Goal: Task Accomplishment & Management: Use online tool/utility

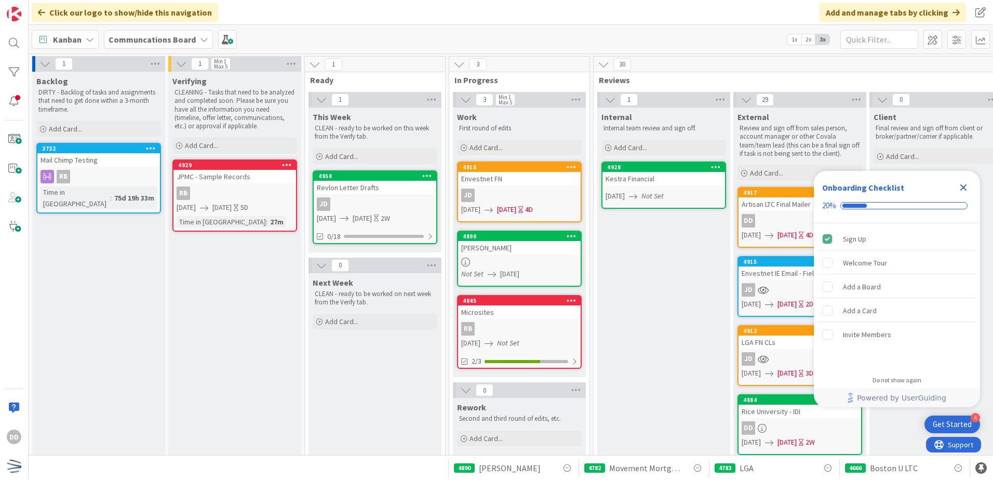
click at [566, 260] on div at bounding box center [519, 262] width 123 height 9
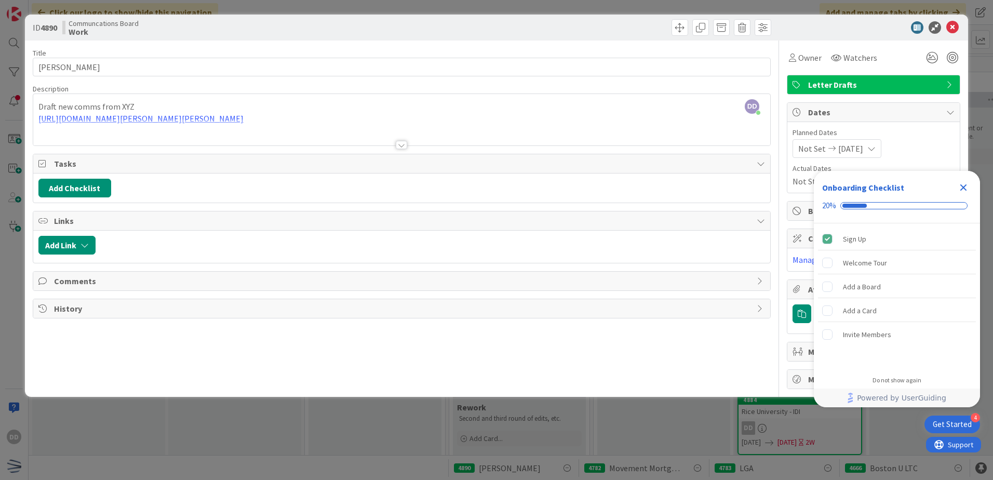
click at [860, 190] on icon "Close Checklist" at bounding box center [964, 187] width 7 height 7
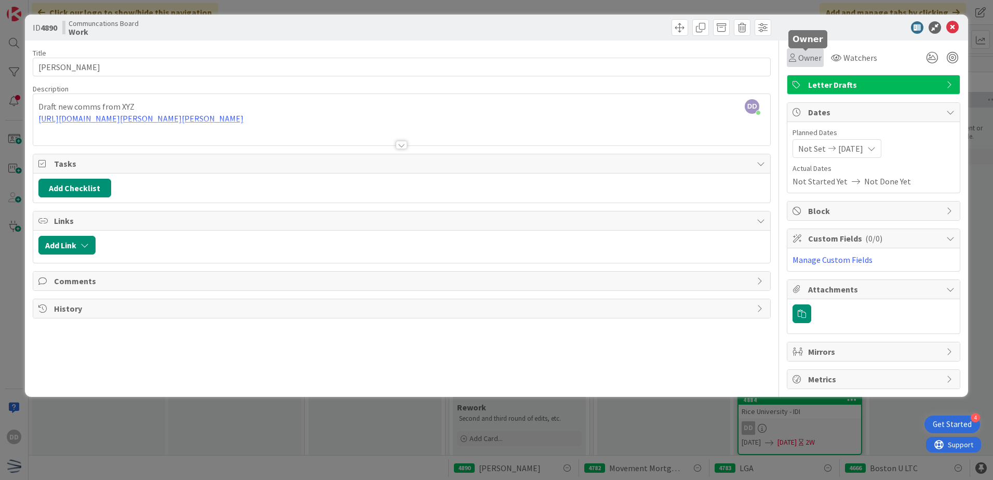
click at [797, 57] on div "Owner" at bounding box center [805, 57] width 33 height 12
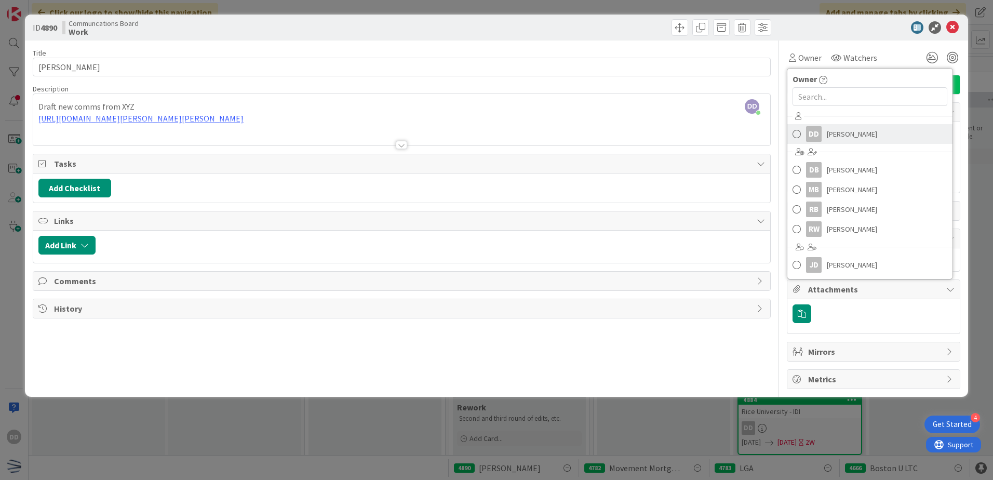
click at [843, 134] on span "Dayeri Dubon" at bounding box center [852, 134] width 50 height 16
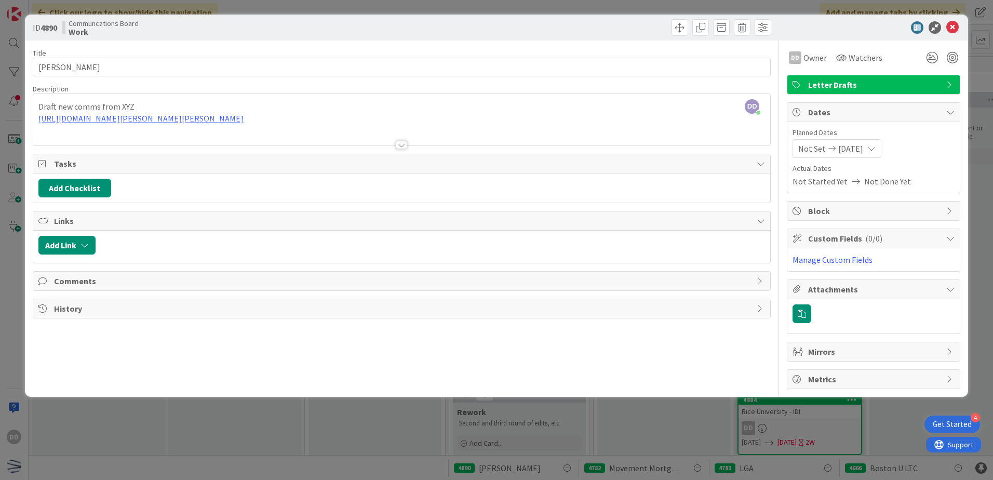
click at [402, 144] on div at bounding box center [401, 145] width 11 height 8
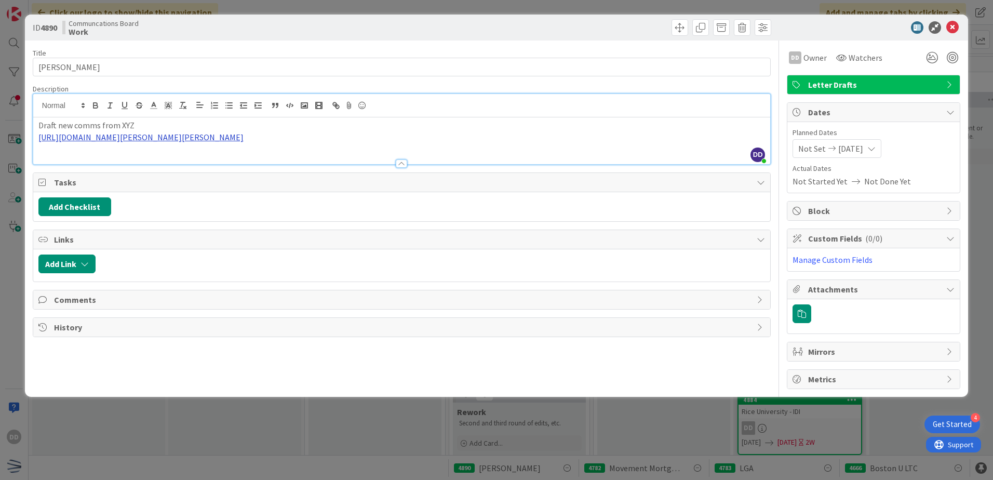
click at [239, 138] on link "https://nfp.sharepoint.com/:i:/r/sites/NFP-Covala/Shared%20Documents/X%20Drive/…" at bounding box center [140, 137] width 205 height 10
click at [264, 169] on link "https://nfp.sharepoint.com/:i:/r/sites/NFP-Covala/Shared%20Documents/X%20Drive/…" at bounding box center [256, 169] width 104 height 14
click at [240, 125] on p "Draft new comms from XYZ" at bounding box center [401, 126] width 727 height 12
click at [860, 26] on icon at bounding box center [953, 27] width 12 height 12
